Goal: Entertainment & Leisure: Consume media (video, audio)

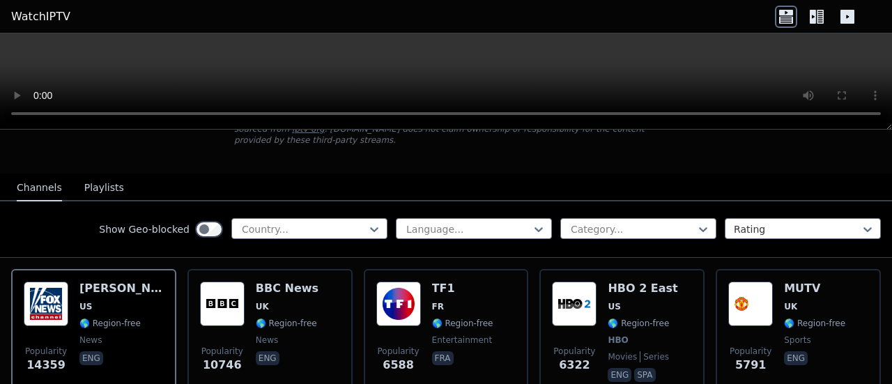
scroll to position [139, 0]
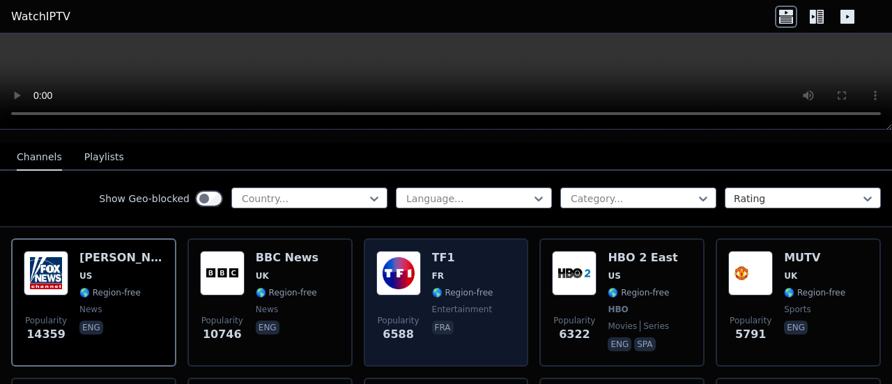
click at [402, 254] on img at bounding box center [399, 273] width 45 height 45
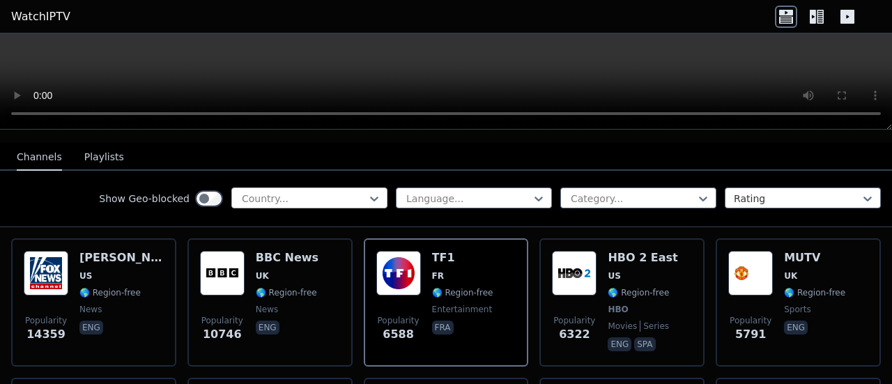
click at [331, 192] on div at bounding box center [304, 199] width 127 height 14
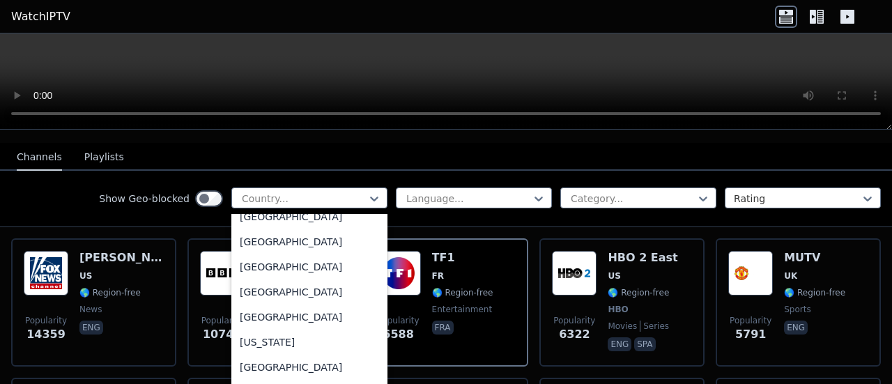
scroll to position [3765, 0]
click at [259, 307] on div "[GEOGRAPHIC_DATA]" at bounding box center [309, 318] width 156 height 25
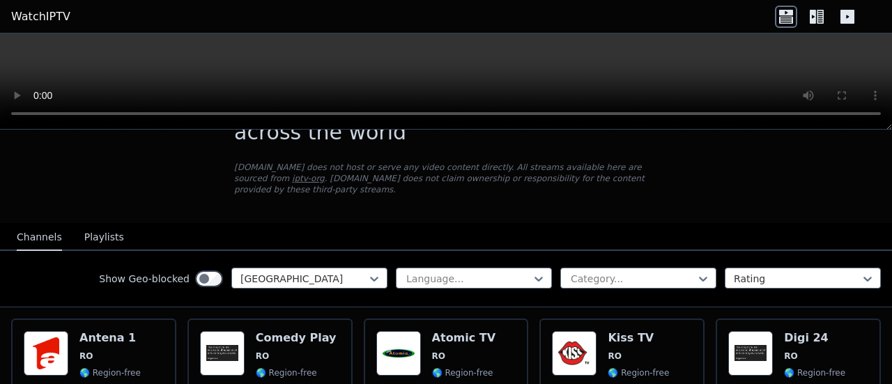
scroll to position [139, 0]
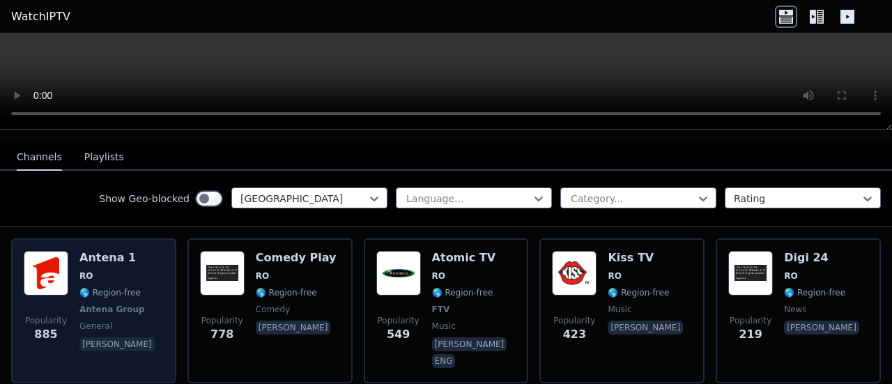
click at [60, 264] on img at bounding box center [46, 273] width 45 height 45
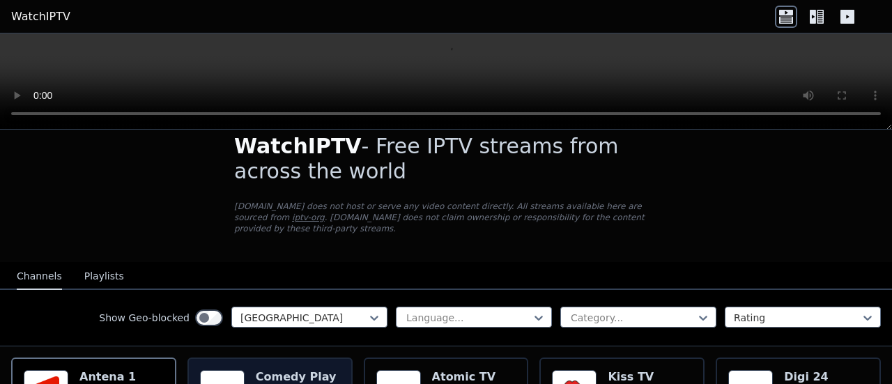
scroll to position [0, 0]
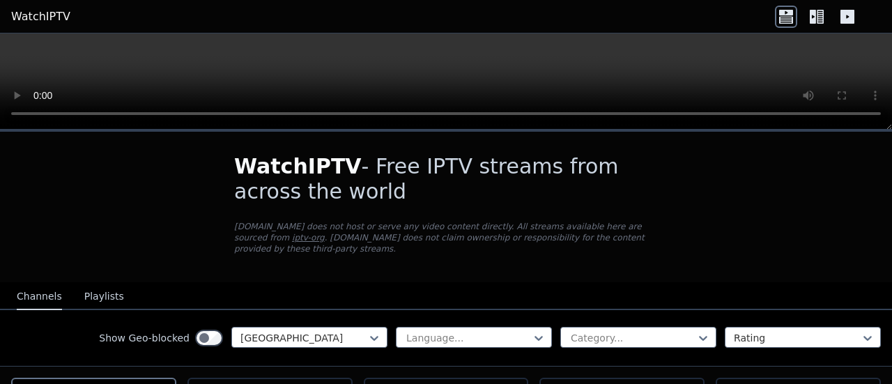
click at [421, 70] on video at bounding box center [446, 81] width 892 height 96
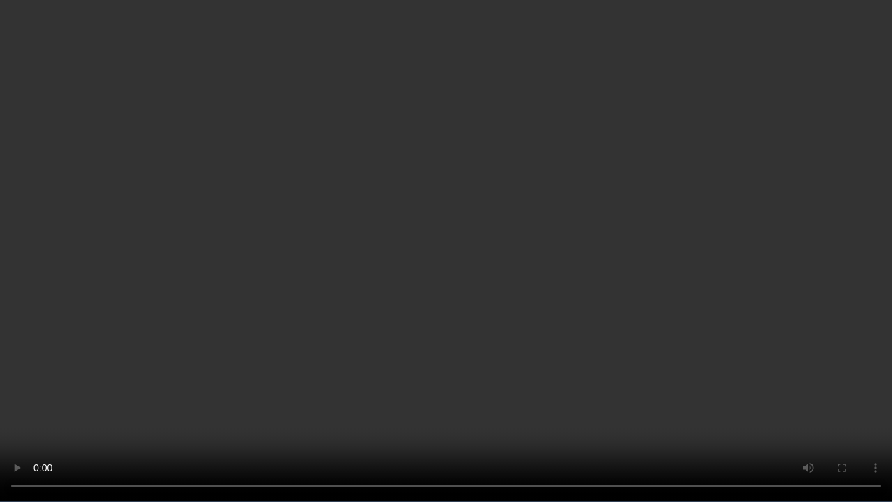
click at [421, 154] on video at bounding box center [446, 251] width 892 height 502
